Goal: Task Accomplishment & Management: Complete application form

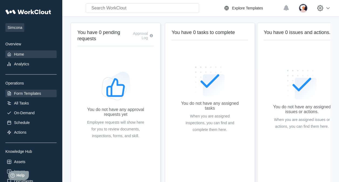
click at [25, 91] on div "Form Templates" at bounding box center [30, 94] width 51 height 8
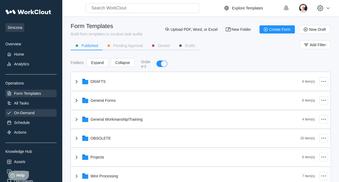
click at [24, 113] on div "On-Demand" at bounding box center [24, 113] width 21 height 4
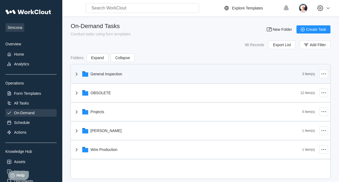
click at [75, 74] on icon at bounding box center [76, 74] width 6 height 6
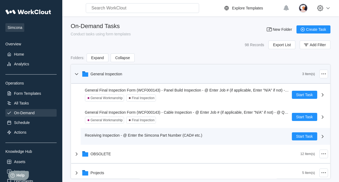
click at [110, 136] on span "Receiving Inspection - @ Enter the Simcona Part Number (CAD# etc.)" at bounding box center [143, 135] width 117 height 4
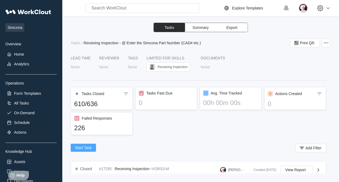
click at [92, 148] on button "Start Task" at bounding box center [83, 148] width 25 height 8
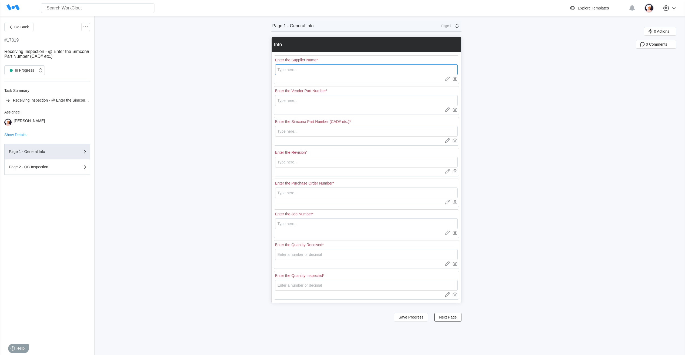
click at [304, 69] on input "text" at bounding box center [366, 69] width 182 height 11
type input "RE [PERSON_NAME]"
click at [297, 102] on input "text" at bounding box center [366, 100] width 182 height 11
type input "E0584R2"
click at [292, 131] on input "text" at bounding box center [366, 131] width 182 height 11
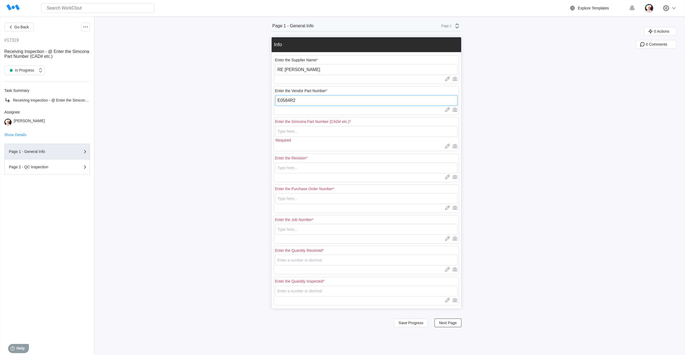
drag, startPoint x: 301, startPoint y: 102, endPoint x: 260, endPoint y: 99, distance: 40.6
click at [260, 99] on div "Go Back #17319 Receiving Inspection - @ Enter the Simcona Part Number (CAD# etc…" at bounding box center [342, 185] width 685 height 338
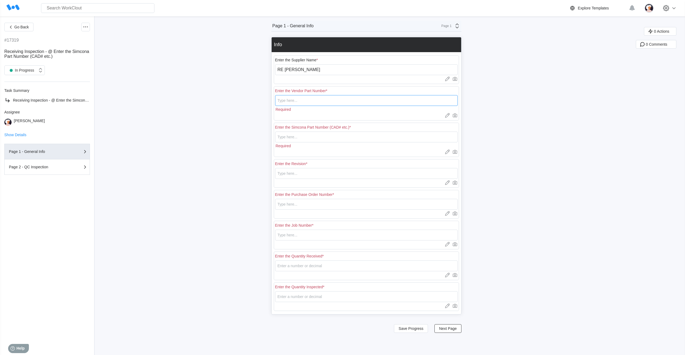
paste input "E0584R2"
type input "E0584R2"
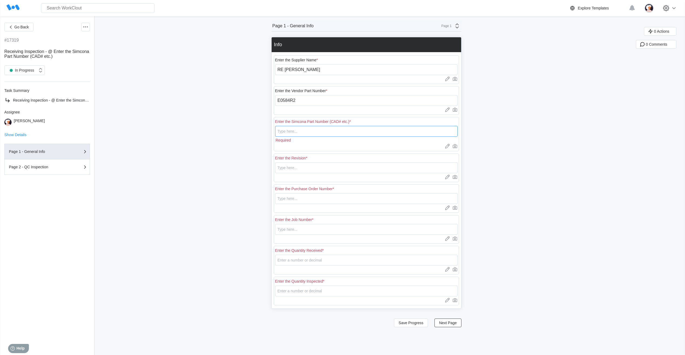
click at [286, 134] on input "text" at bounding box center [366, 131] width 182 height 11
paste input "E0584R2"
type input "E0584R2"
click at [303, 163] on input "text" at bounding box center [366, 162] width 182 height 11
type input "2"
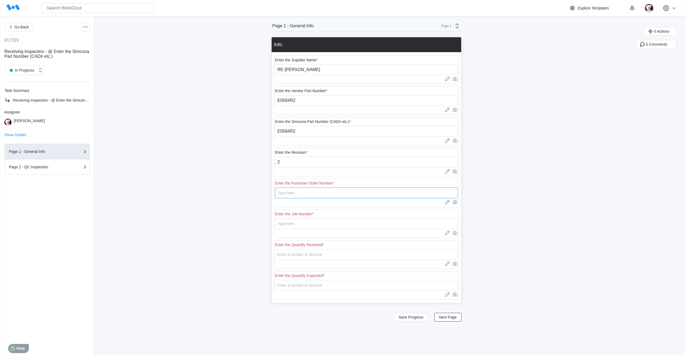
click at [309, 182] on input "text" at bounding box center [366, 192] width 182 height 11
type input "18348"
click at [290, 182] on input "text" at bounding box center [366, 223] width 182 height 11
type input "N/A"
type input "17"
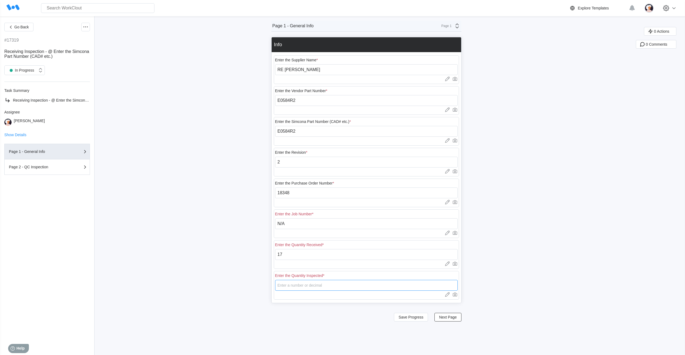
type input "3"
drag, startPoint x: 289, startPoint y: 255, endPoint x: 273, endPoint y: 257, distance: 16.6
click at [273, 182] on div "Go Back #17319 Receiving Inspection - @ Enter the Simcona Part Number (CAD# etc…" at bounding box center [342, 185] width 685 height 338
type input "20"
drag, startPoint x: 285, startPoint y: 288, endPoint x: 277, endPoint y: 287, distance: 7.3
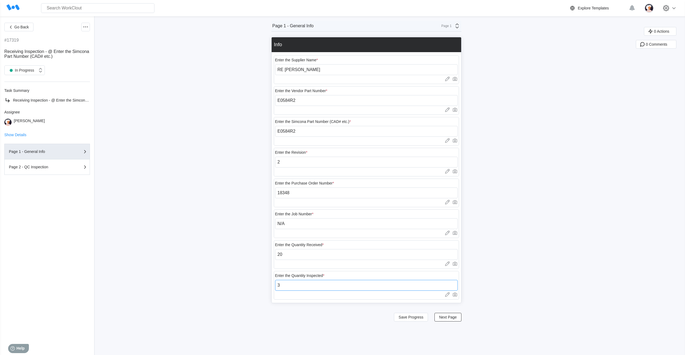
click at [277, 182] on input "3" at bounding box center [366, 285] width 182 height 11
type input "4"
click at [339, 182] on span "Next Page" at bounding box center [448, 317] width 18 height 4
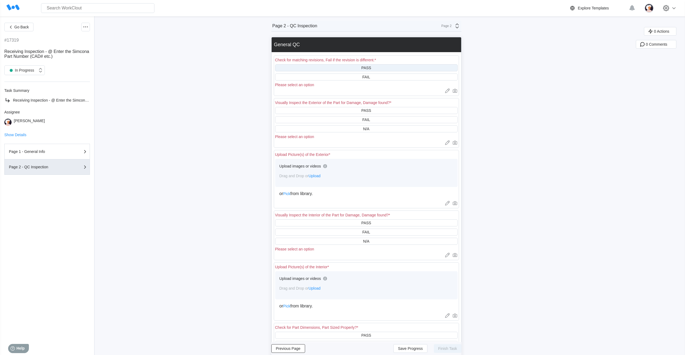
click at [339, 67] on div "PASS" at bounding box center [366, 67] width 182 height 7
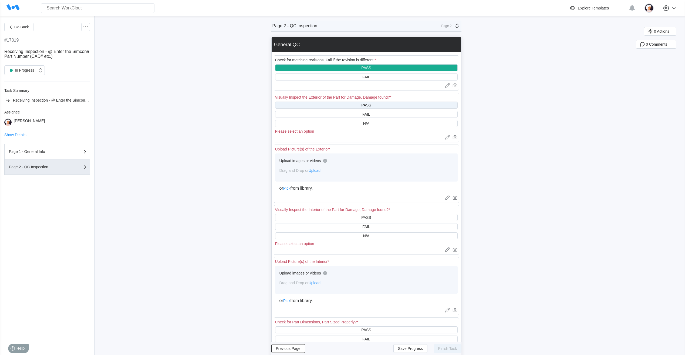
click at [339, 104] on div "PASS" at bounding box center [366, 104] width 182 height 7
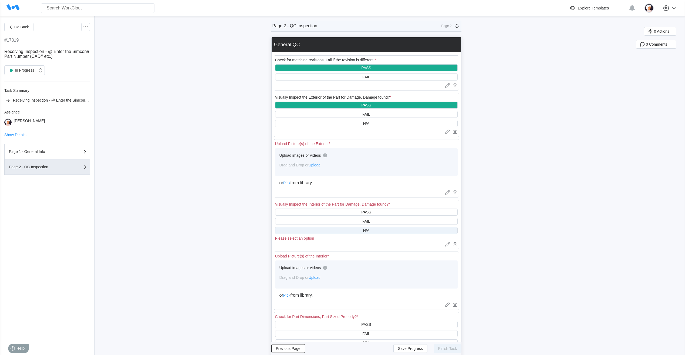
click at [331, 182] on div "N/A" at bounding box center [366, 230] width 182 height 7
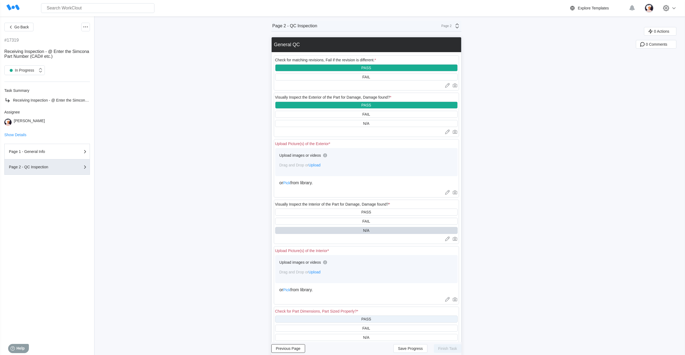
click at [339, 182] on div "PASS" at bounding box center [366, 318] width 182 height 7
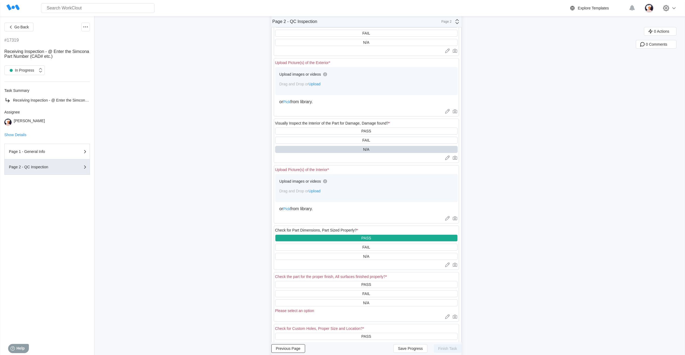
scroll to position [108, 0]
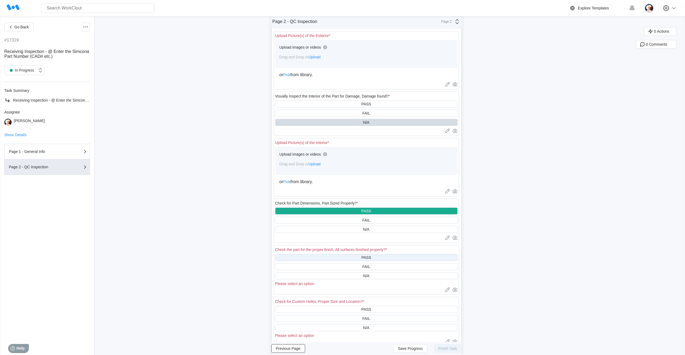
click at [339, 182] on div "PASS" at bounding box center [366, 257] width 182 height 7
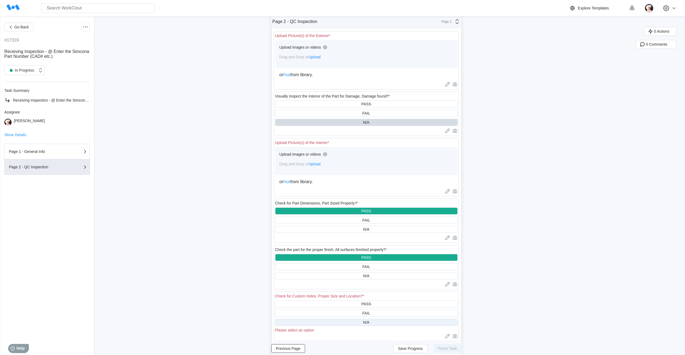
click at [339, 182] on div "N/A" at bounding box center [366, 322] width 182 height 7
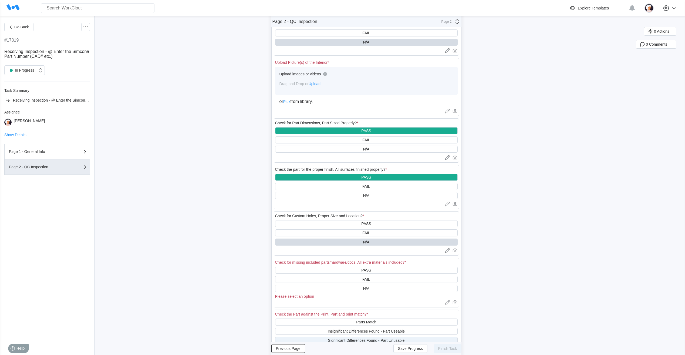
scroll to position [216, 0]
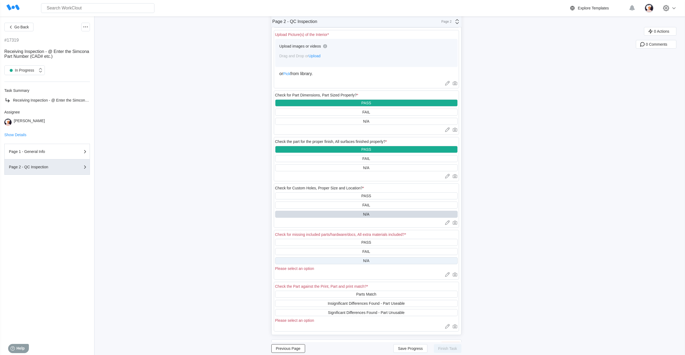
click at [339, 182] on div "N/A" at bounding box center [366, 260] width 182 height 7
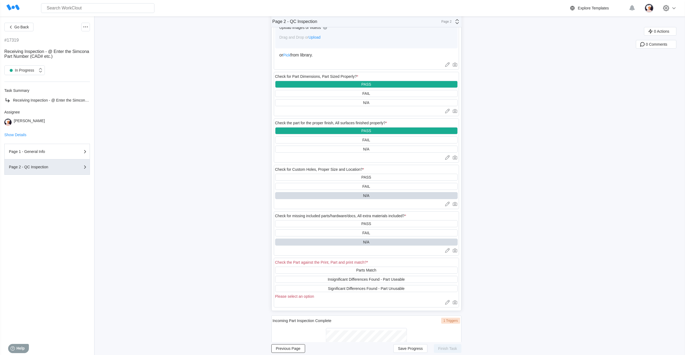
scroll to position [270, 0]
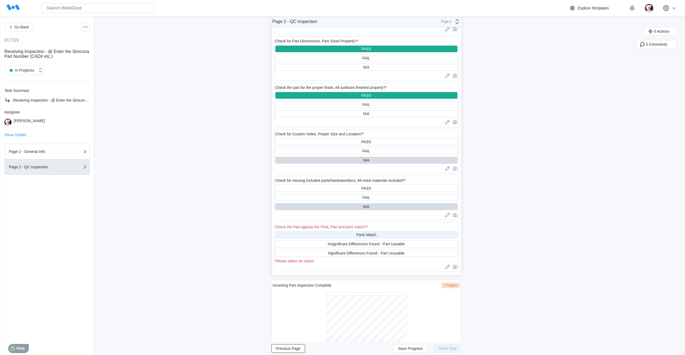
click at [339, 182] on div "Parts Match" at bounding box center [366, 234] width 182 height 7
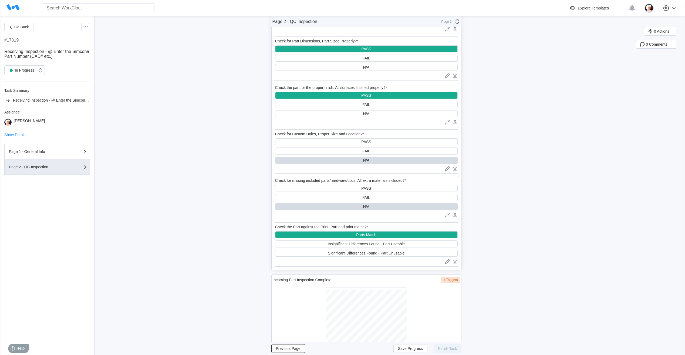
click at [339, 182] on div "Page 2 - QC Inspection Page 2 General QC Check for matching revisions, Fail if …" at bounding box center [366, 63] width 190 height 625
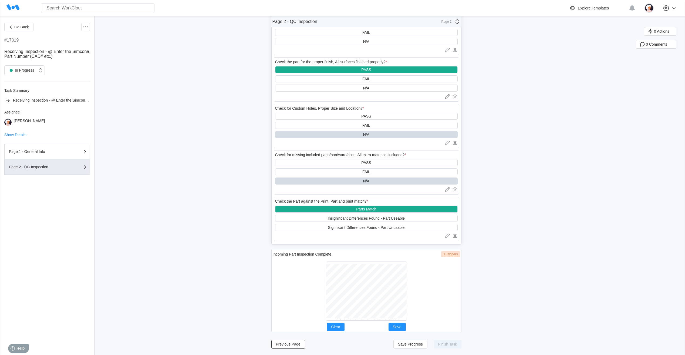
click at [339, 182] on div at bounding box center [366, 290] width 187 height 63
click at [339, 182] on span "Save Progress" at bounding box center [410, 344] width 25 height 4
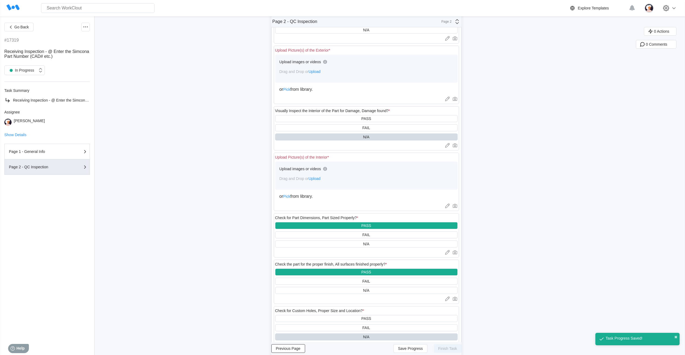
scroll to position [0, 0]
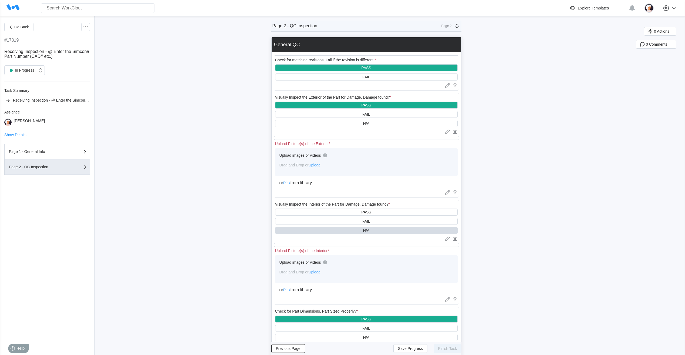
click at [316, 165] on span "Upload" at bounding box center [315, 165] width 12 height 4
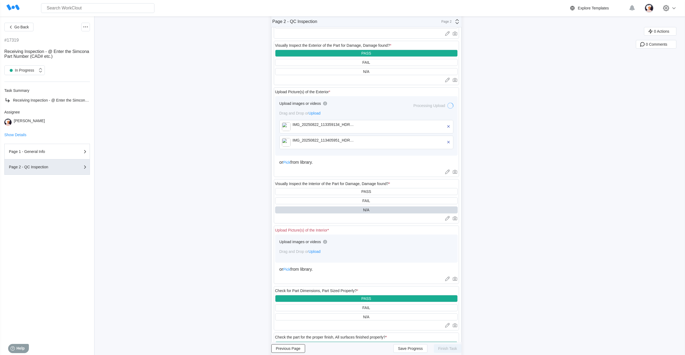
scroll to position [54, 0]
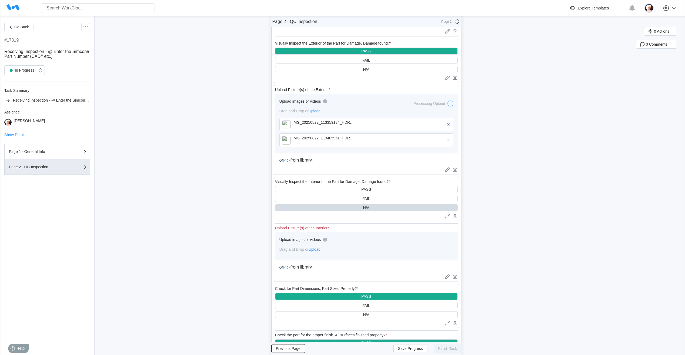
click at [314, 182] on span "Upload" at bounding box center [315, 249] width 12 height 4
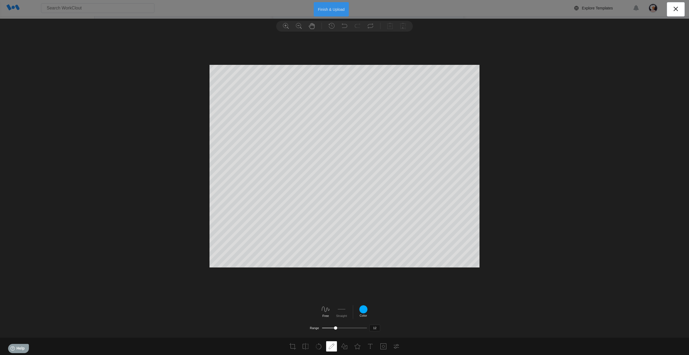
click at [323, 9] on button "Finish & Upload" at bounding box center [331, 9] width 35 height 14
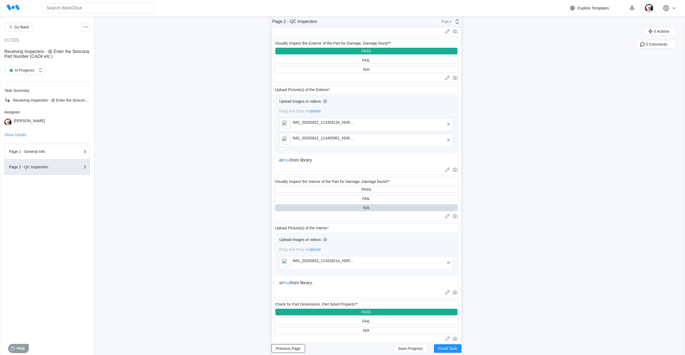
click at [290, 182] on span "Pick" at bounding box center [286, 282] width 7 height 4
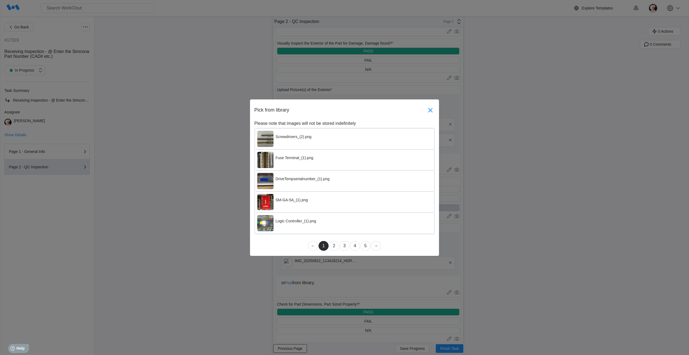
click at [339, 109] on icon at bounding box center [430, 110] width 4 height 4
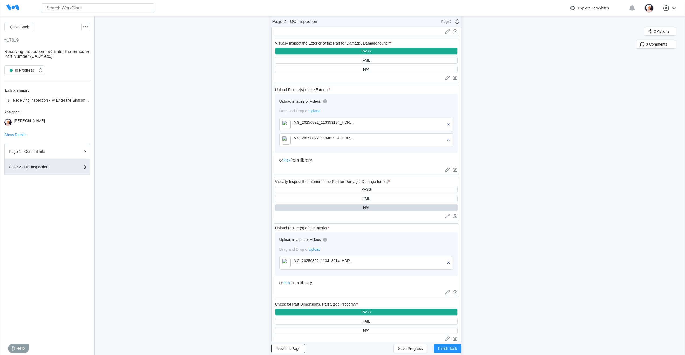
click at [319, 182] on span "Upload" at bounding box center [315, 249] width 12 height 4
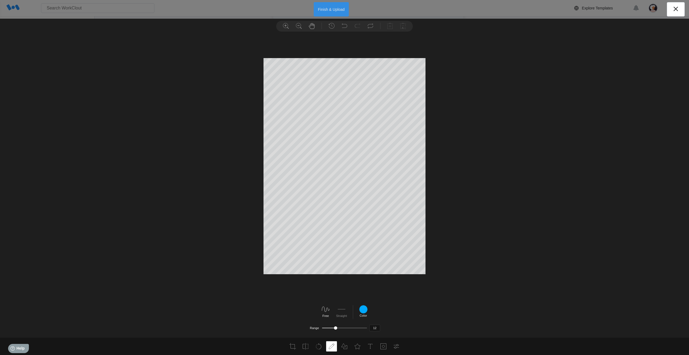
click at [338, 9] on button "Finish & Upload" at bounding box center [331, 9] width 35 height 14
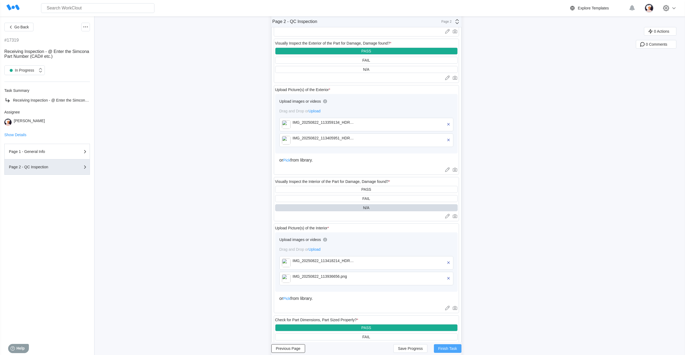
click at [339, 182] on span "Finish Task" at bounding box center [447, 348] width 19 height 4
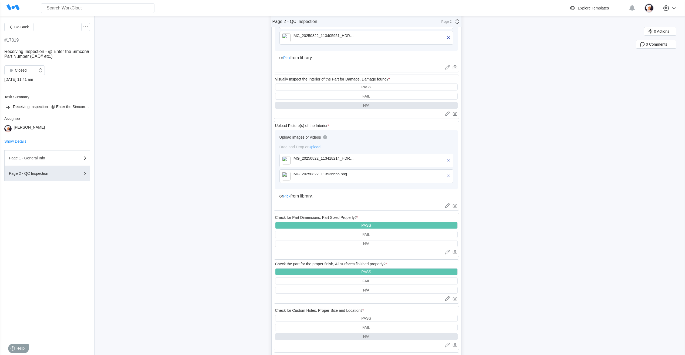
scroll to position [0, 0]
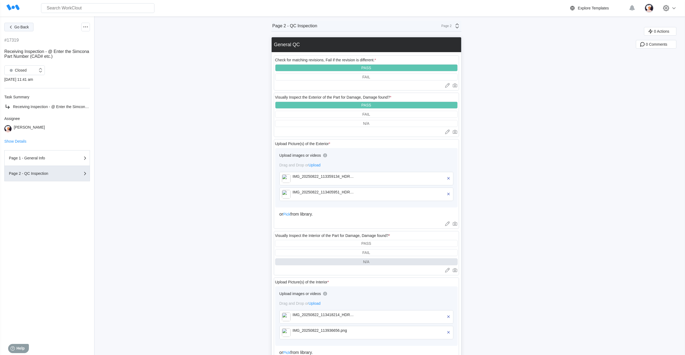
click at [15, 28] on span "Go Back" at bounding box center [21, 27] width 15 height 4
